Goal: Information Seeking & Learning: Learn about a topic

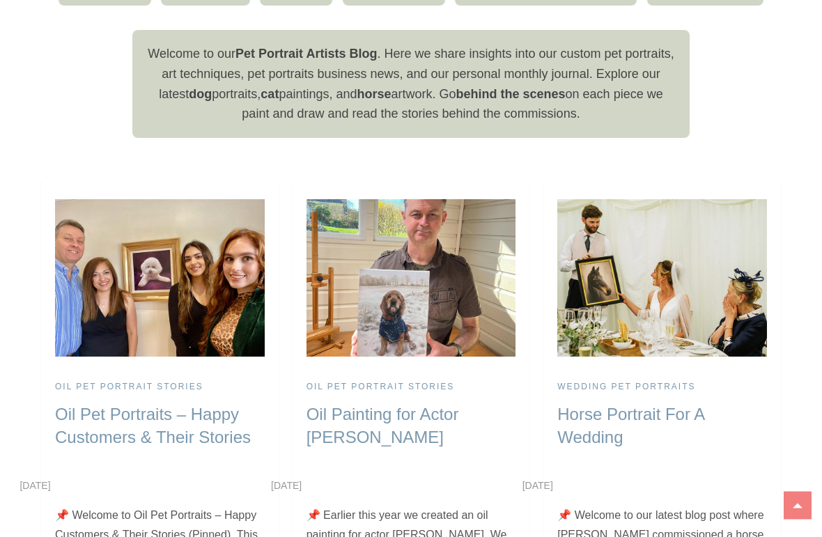
scroll to position [579, 0]
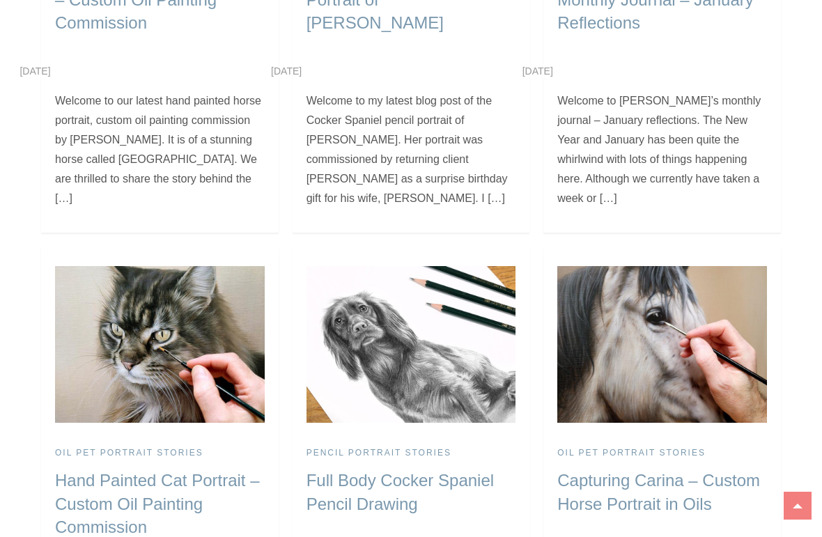
scroll to position [3517, 0]
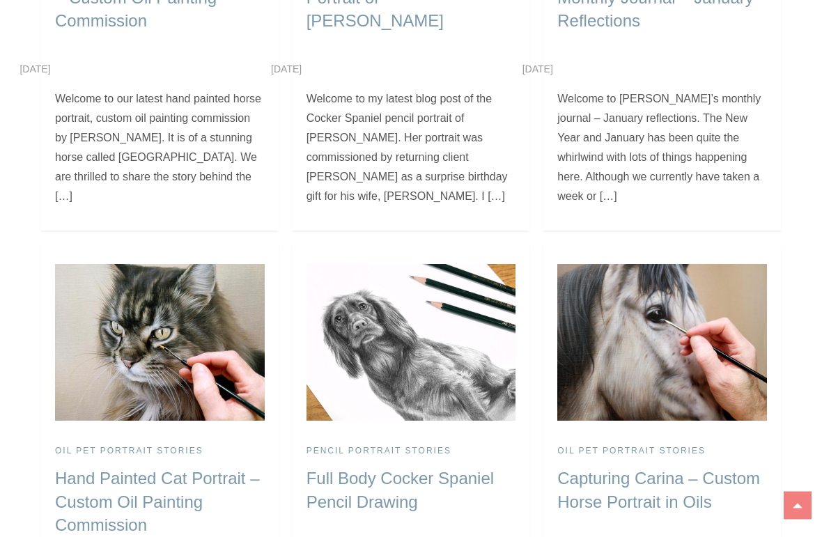
click at [112, 447] on link "Oil Pet Portrait Stories" at bounding box center [129, 452] width 148 height 11
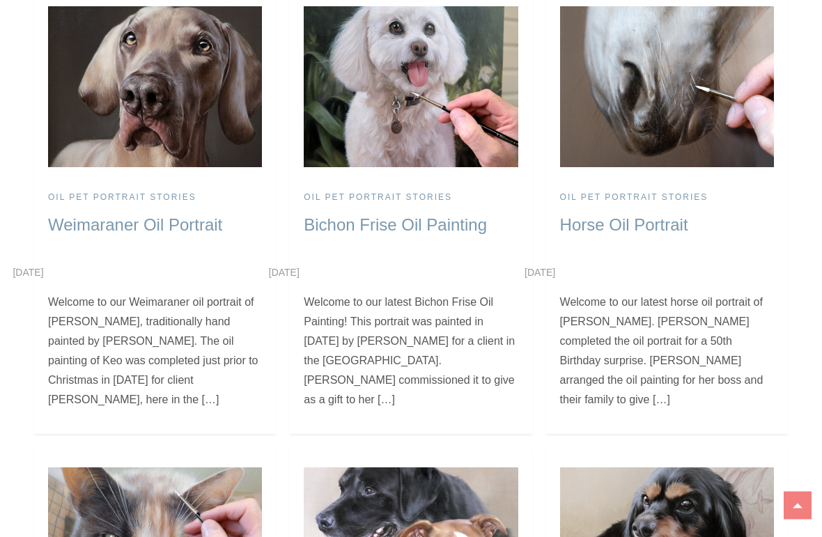
scroll to position [11397, 0]
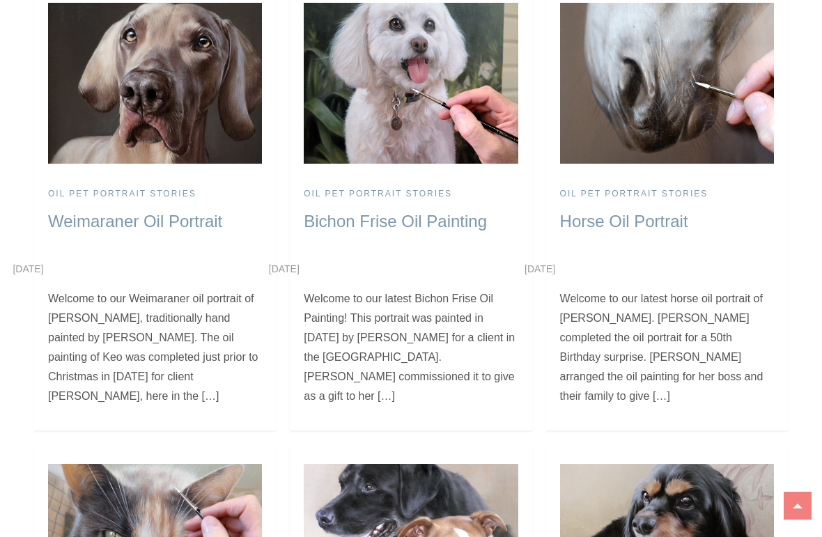
click at [0, 45] on div "Follow Nicholas on his journey through each commission in our Oil Stories , sho…" at bounding box center [411, 190] width 822 height 22526
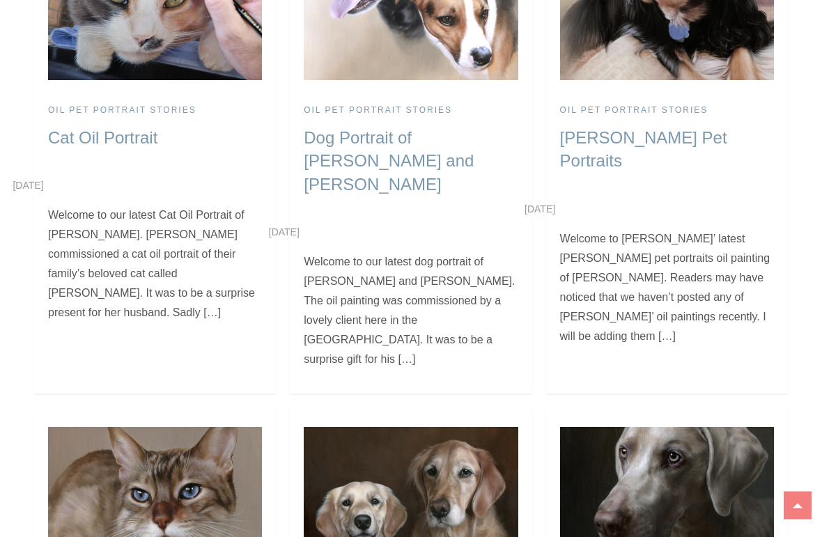
scroll to position [11941, 0]
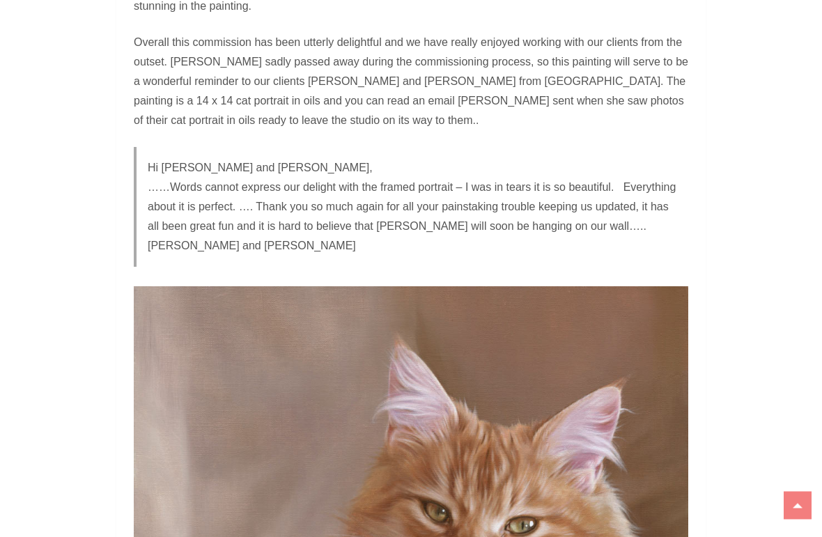
scroll to position [1015, 0]
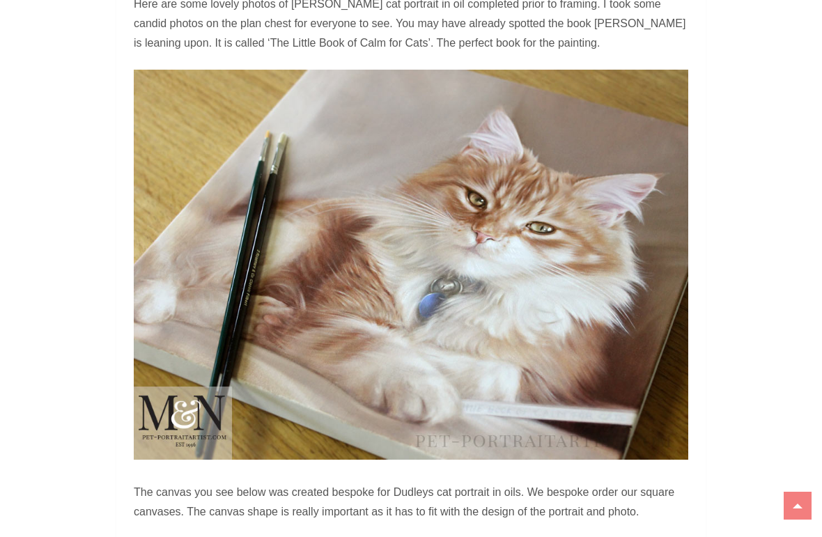
scroll to position [3898, 0]
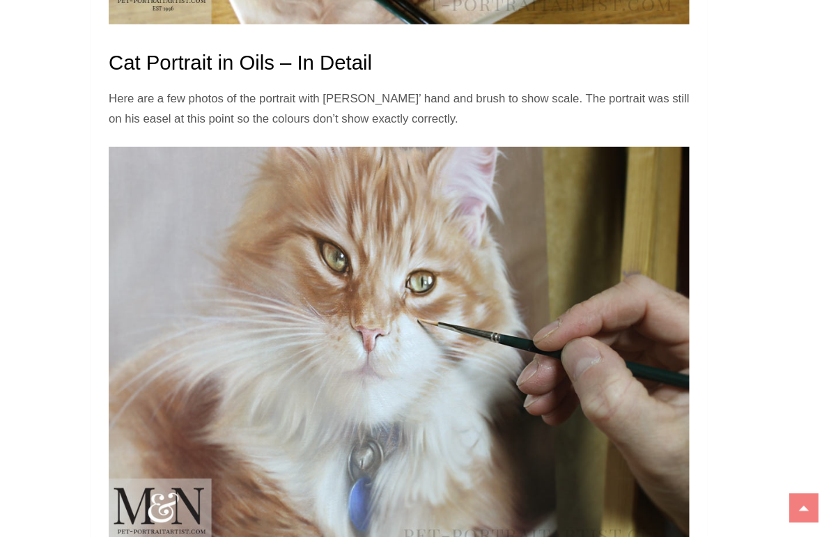
scroll to position [4791, 0]
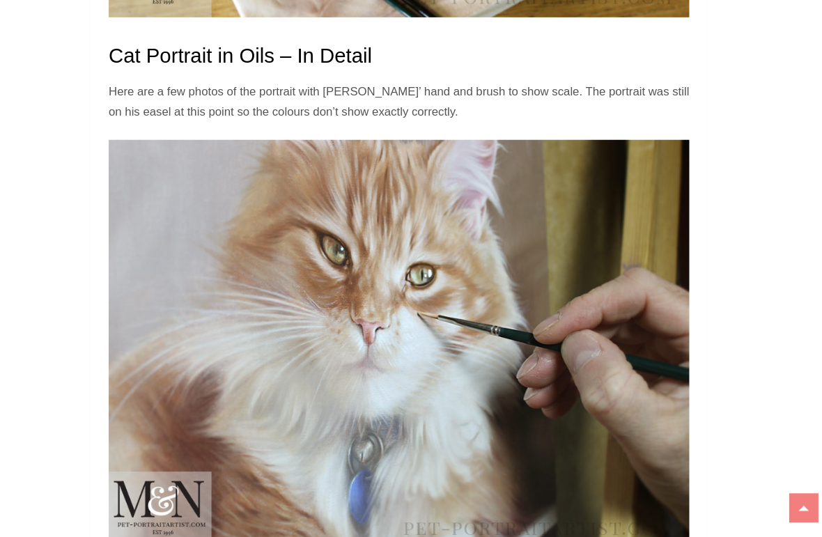
click at [645, 387] on img at bounding box center [411, 349] width 555 height 390
